Goal: Navigation & Orientation: Find specific page/section

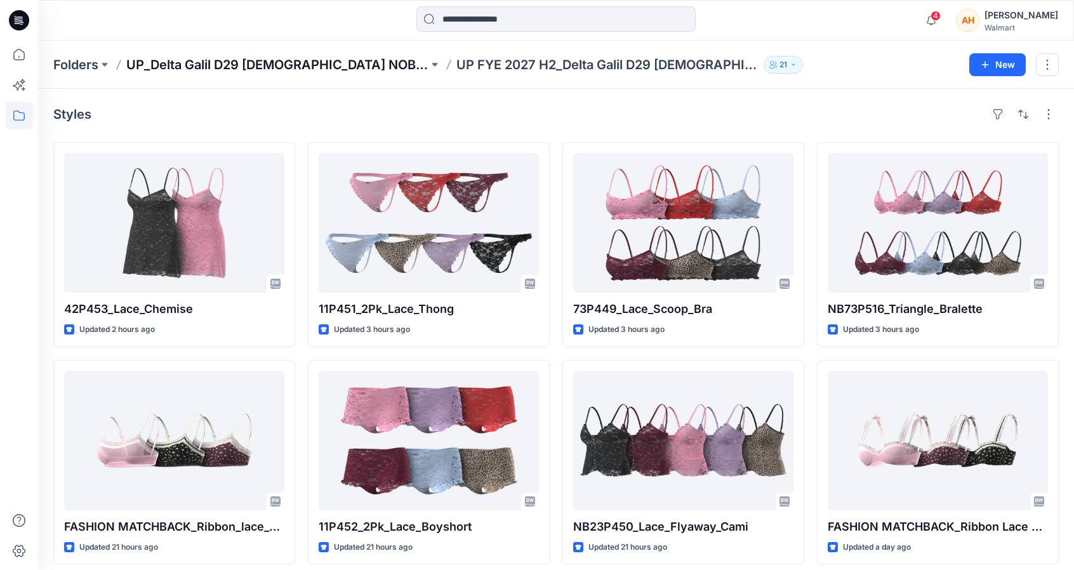
click at [339, 61] on p "UP_Delta Galil D29 [DEMOGRAPHIC_DATA] NOBO Intimates" at bounding box center [277, 65] width 302 height 18
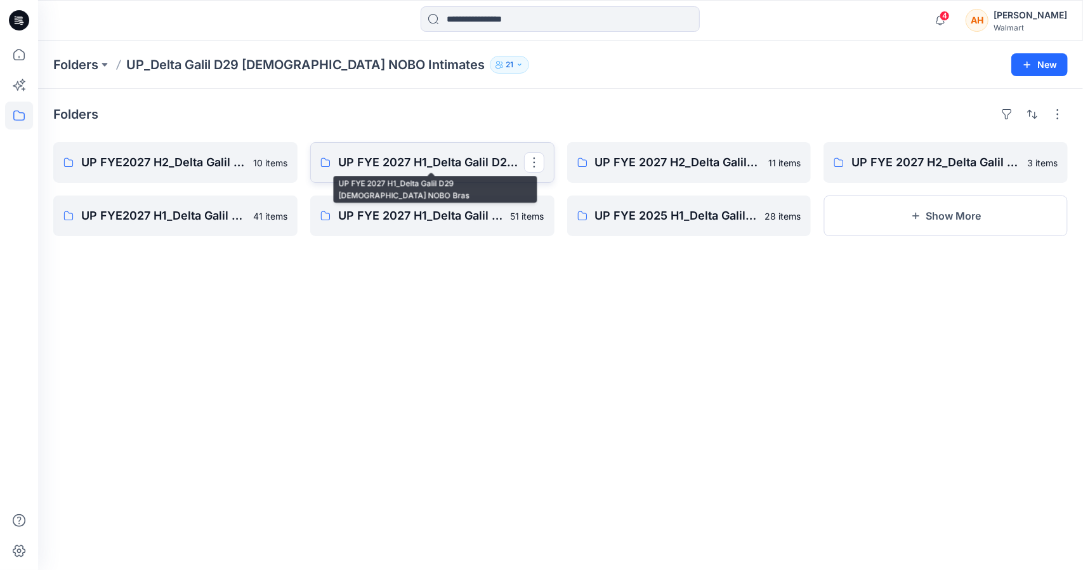
click at [391, 159] on p "UP FYE 2027 H1_Delta Galil D29 [DEMOGRAPHIC_DATA] NOBO Bras" at bounding box center [431, 163] width 186 height 18
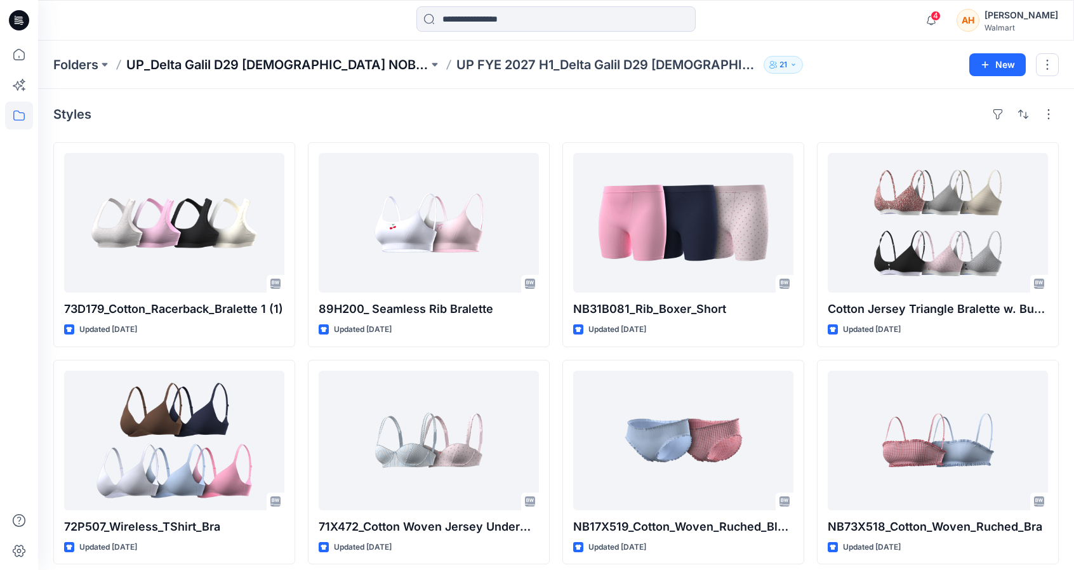
click at [301, 65] on p "UP_Delta Galil D29 [DEMOGRAPHIC_DATA] NOBO Intimates" at bounding box center [277, 65] width 302 height 18
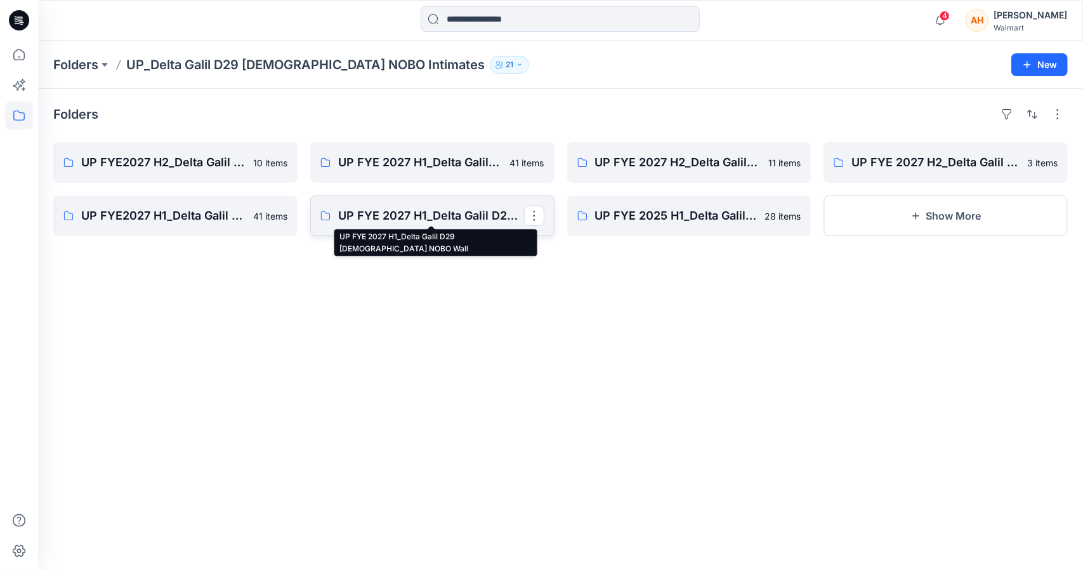
click at [515, 209] on p "UP FYE 2027 H1_Delta Galil D29 [DEMOGRAPHIC_DATA] NOBO Wall" at bounding box center [431, 216] width 186 height 18
